Goal: Task Accomplishment & Management: Manage account settings

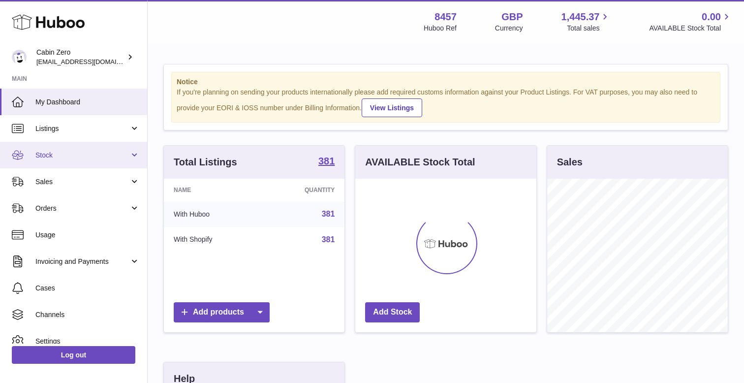
scroll to position [154, 181]
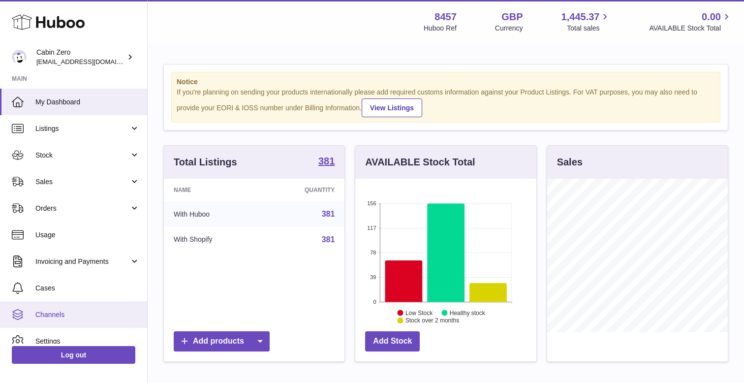
click at [57, 317] on span "Channels" at bounding box center [87, 314] width 104 height 9
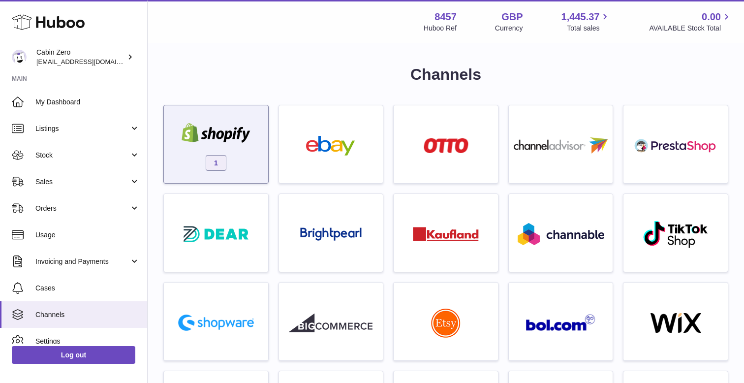
click at [224, 139] on img at bounding box center [216, 133] width 84 height 20
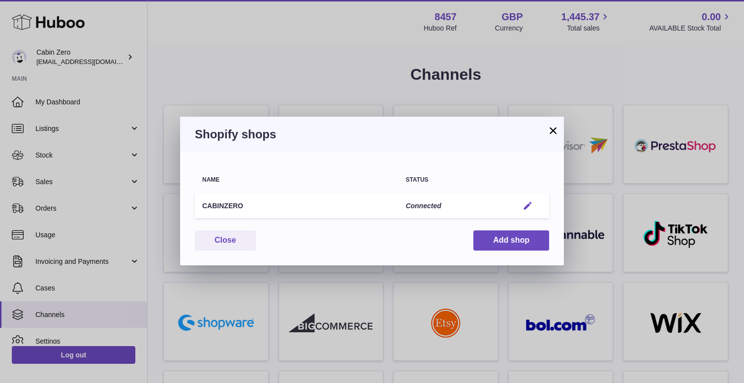
click at [526, 210] on em "button" at bounding box center [528, 206] width 10 height 10
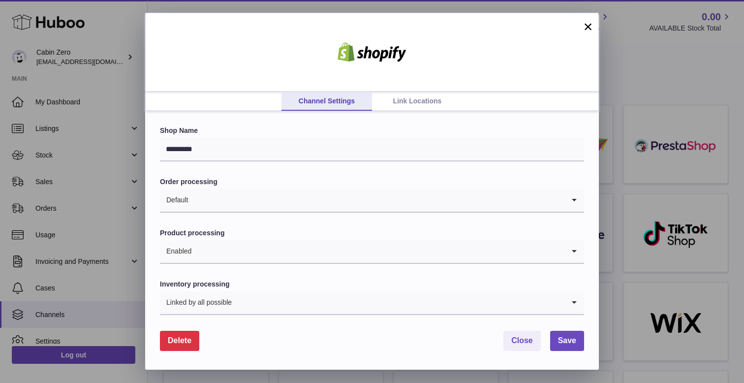
click at [409, 110] on link "Link Locations" at bounding box center [417, 101] width 91 height 19
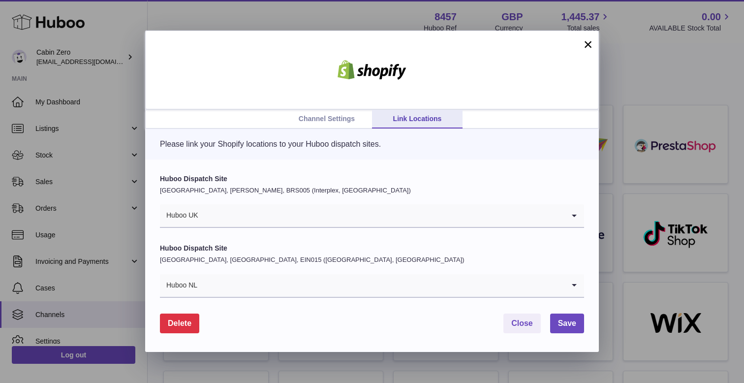
click at [266, 216] on input "Search for option" at bounding box center [382, 215] width 366 height 23
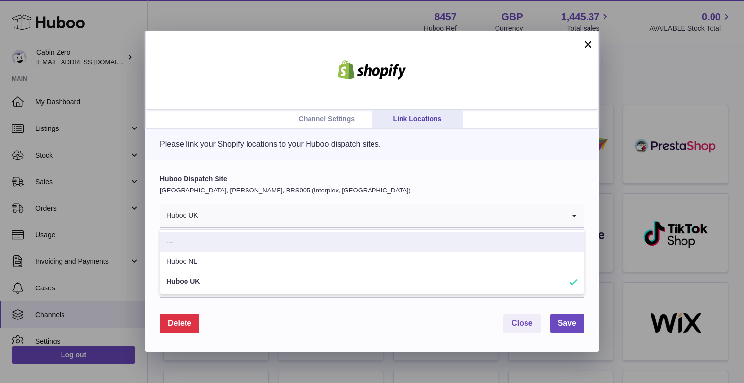
click at [285, 174] on div "Huboo Dispatch Site United Kingdom, Bradley Stoke, BRS005 (Interplex, UK) Huboo…" at bounding box center [372, 255] width 454 height 193
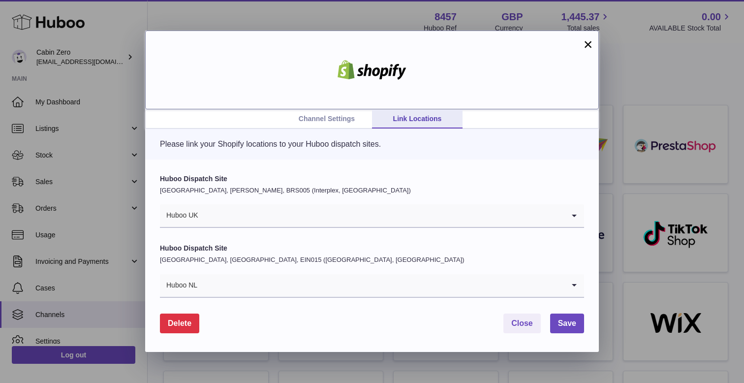
drag, startPoint x: 454, startPoint y: 91, endPoint x: 337, endPoint y: 60, distance: 121.6
click at [337, 60] on div at bounding box center [372, 70] width 454 height 79
drag, startPoint x: 383, startPoint y: 71, endPoint x: 650, endPoint y: 5, distance: 274.9
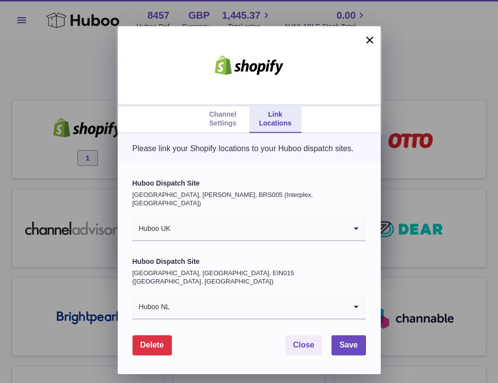
click at [228, 118] on link "Channel Settings" at bounding box center [222, 119] width 52 height 28
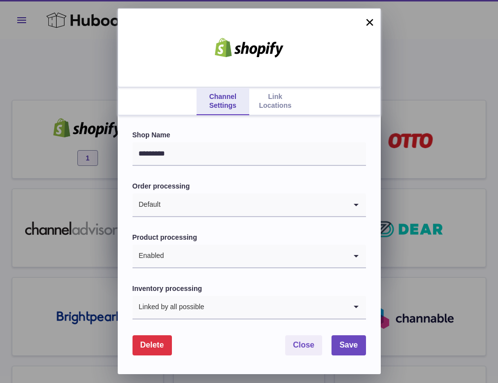
click at [270, 102] on link "Link Locations" at bounding box center [275, 102] width 52 height 28
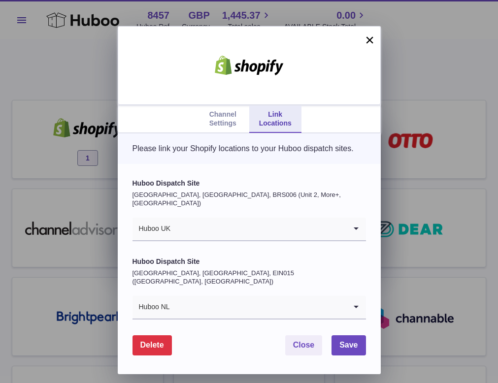
click at [182, 222] on input "Search for option" at bounding box center [258, 229] width 175 height 23
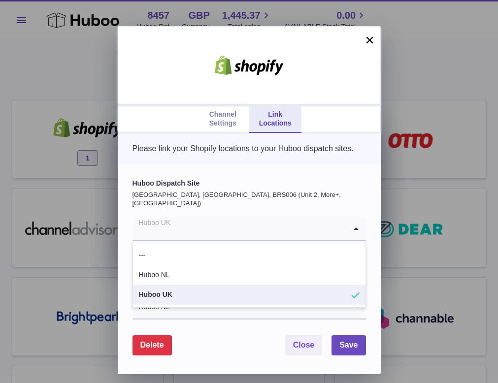
click at [174, 287] on li "Huboo UK" at bounding box center [249, 295] width 232 height 20
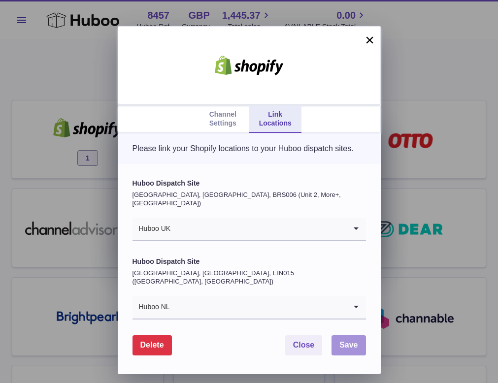
click at [341, 335] on button "Save" at bounding box center [348, 345] width 34 height 20
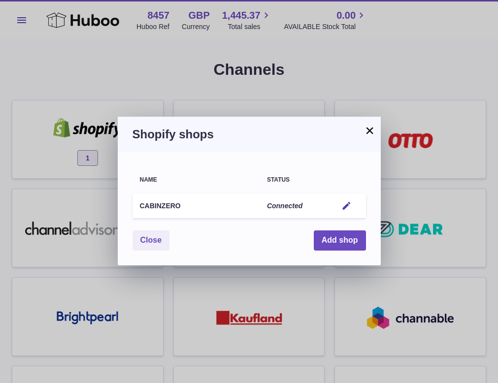
click at [364, 133] on button "×" at bounding box center [370, 131] width 12 height 12
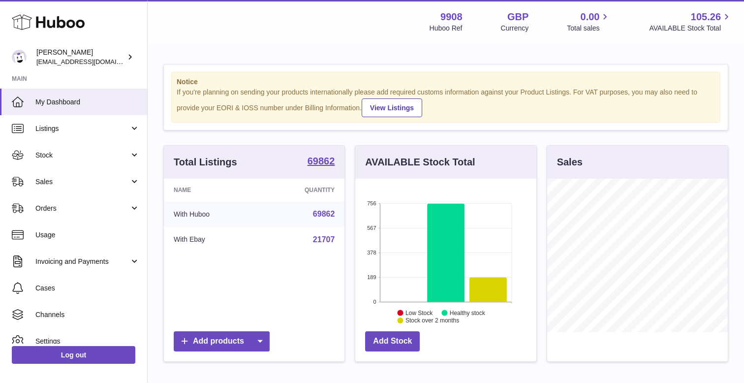
scroll to position [154, 181]
